Goal: Book appointment/travel/reservation

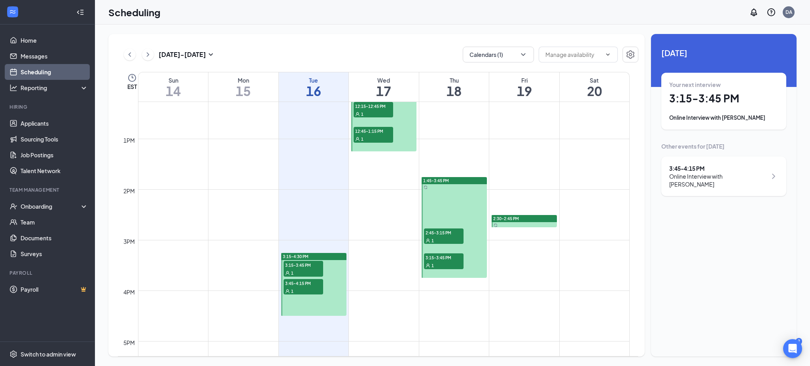
scroll to position [625, 0]
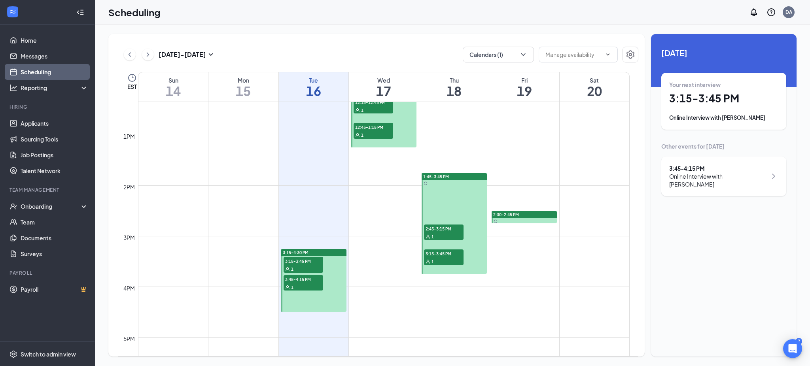
click at [302, 259] on span "3:15-3:45 PM" at bounding box center [303, 261] width 40 height 8
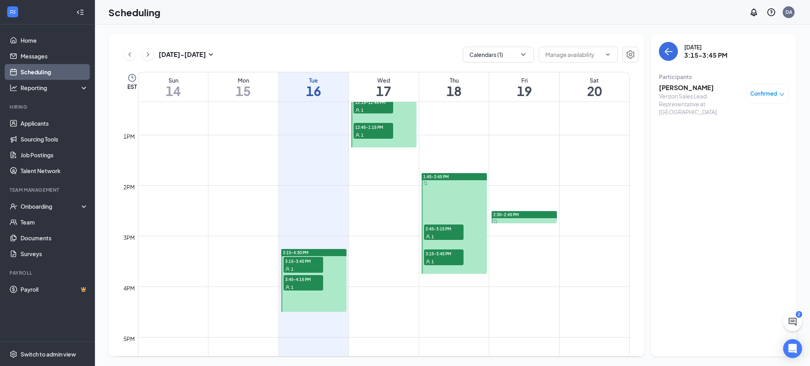
click at [694, 87] on h3 "[PERSON_NAME]" at bounding box center [700, 87] width 83 height 9
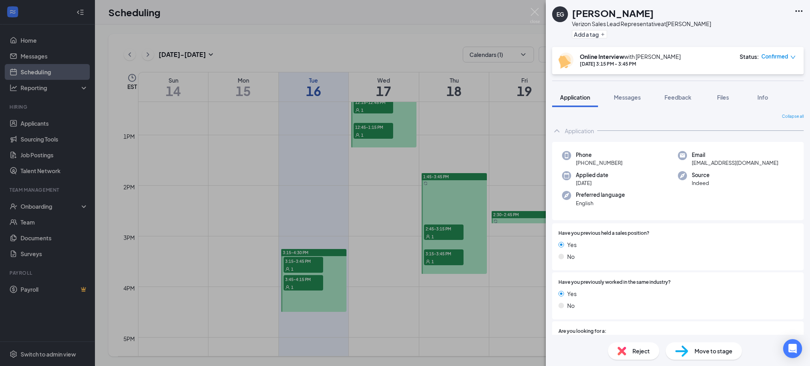
click at [338, 32] on div "[PERSON_NAME] Verizon Sales Lead Representative at [GEOGRAPHIC_DATA] Add a tag …" at bounding box center [405, 183] width 810 height 366
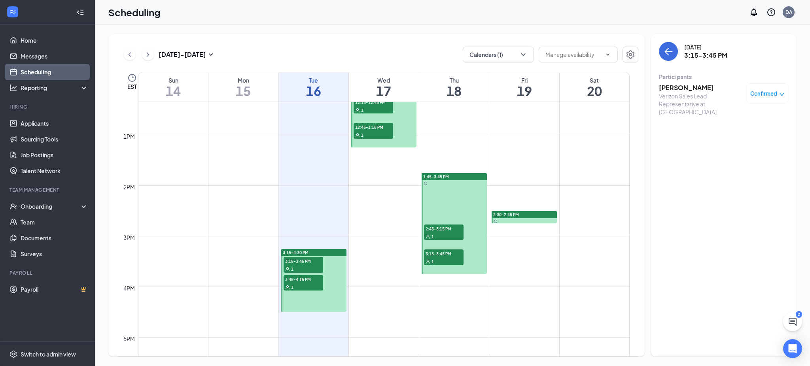
click at [307, 283] on div "1" at bounding box center [303, 287] width 40 height 8
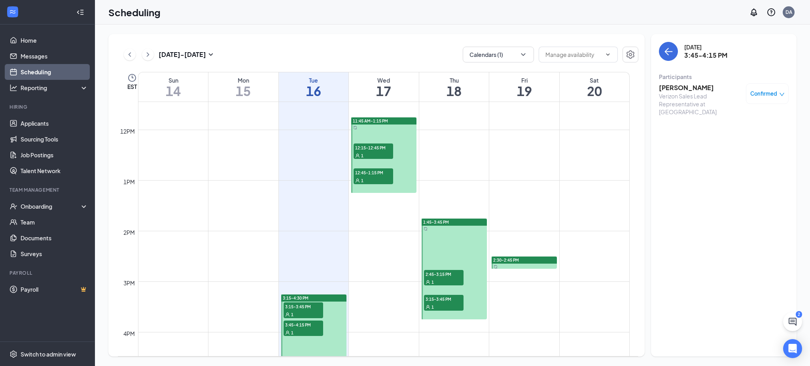
scroll to position [577, 0]
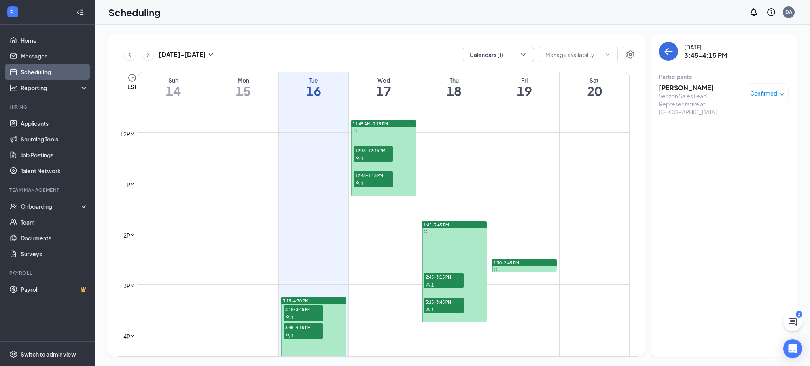
click at [410, 34] on div "[DATE] - [DATE] Calendars (1) EST Sun 14 Mon 15 Tue 16 Wed 17 Thu 18 Fri 19 Sat…" at bounding box center [376, 195] width 536 height 323
click at [315, 38] on div "[DATE] - [DATE] Calendars (1) EST Sun 14 Mon 15 Tue 16 Wed 17 Thu 18 Fri 19 Sat…" at bounding box center [376, 195] width 536 height 323
click at [314, 43] on div "[DATE] - [DATE] Calendars (1) EST Sun 14 Mon 15 Tue 16 Wed 17 Thu 18 Fri 19 Sat…" at bounding box center [376, 195] width 536 height 323
click at [390, 22] on div "Scheduling DA" at bounding box center [452, 12] width 715 height 25
